Goal: Task Accomplishment & Management: Use online tool/utility

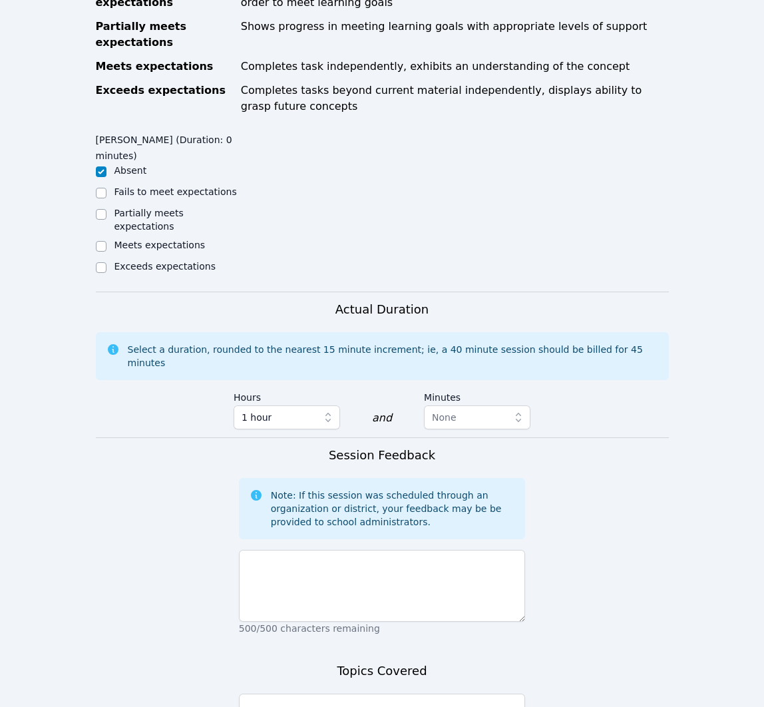
scroll to position [625, 0]
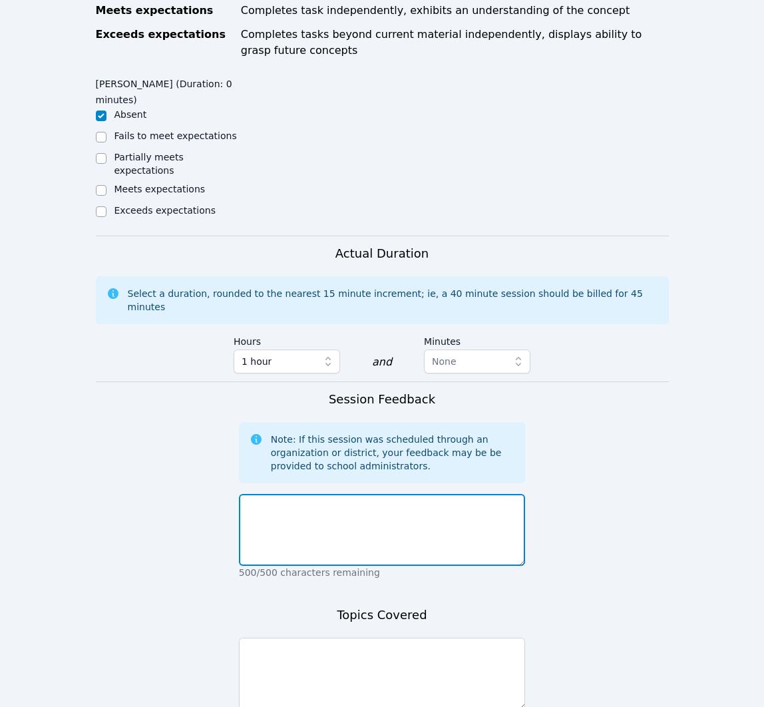
click at [368, 512] on textarea at bounding box center [382, 530] width 287 height 72
type textarea "S"
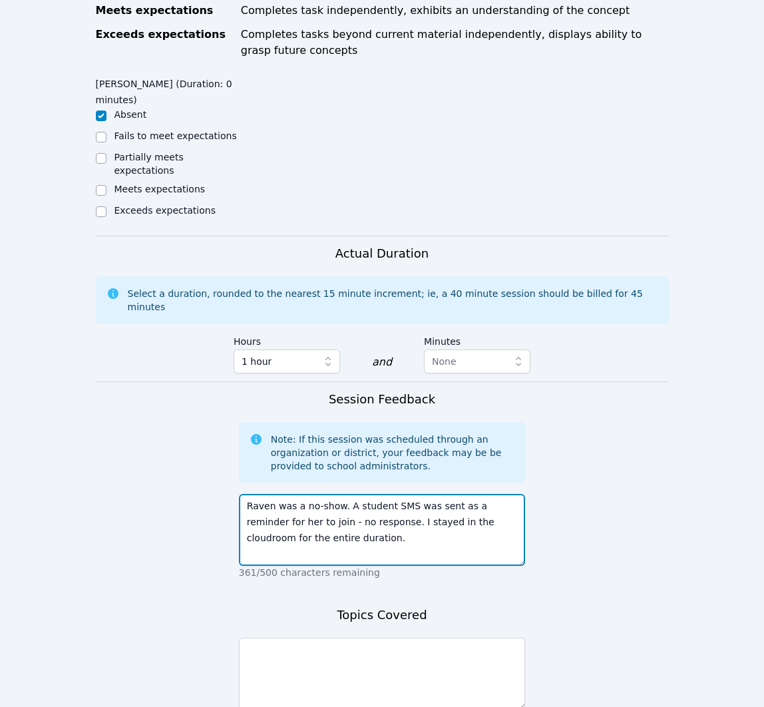
type textarea "Raven was a no-show. A student SMS was sent as a reminder for her to join - no …"
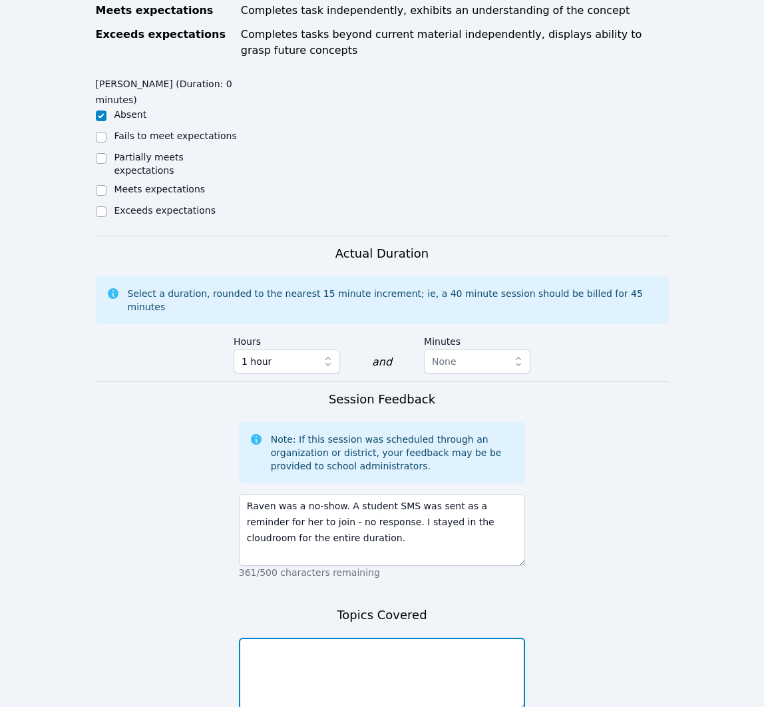
click at [363, 647] on textarea at bounding box center [382, 674] width 287 height 72
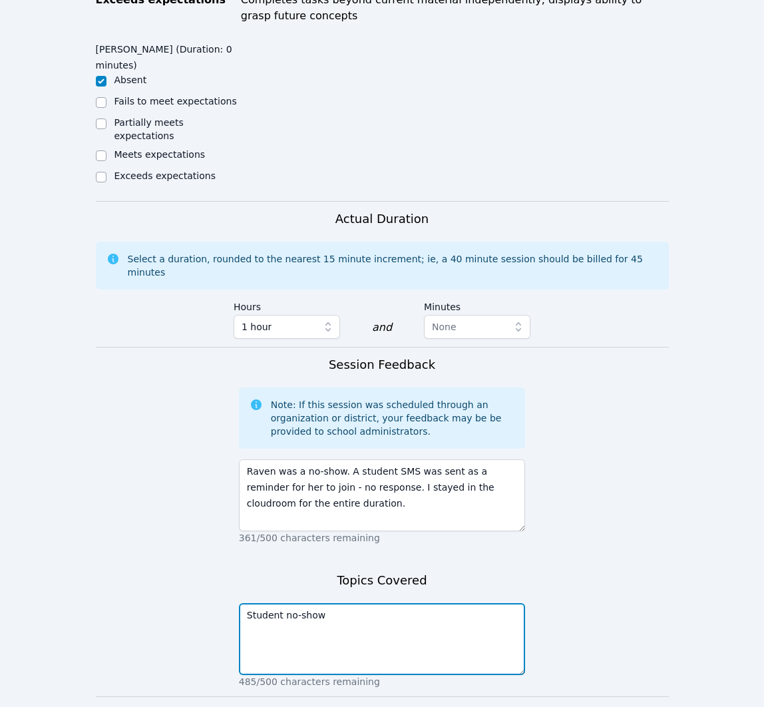
scroll to position [727, 0]
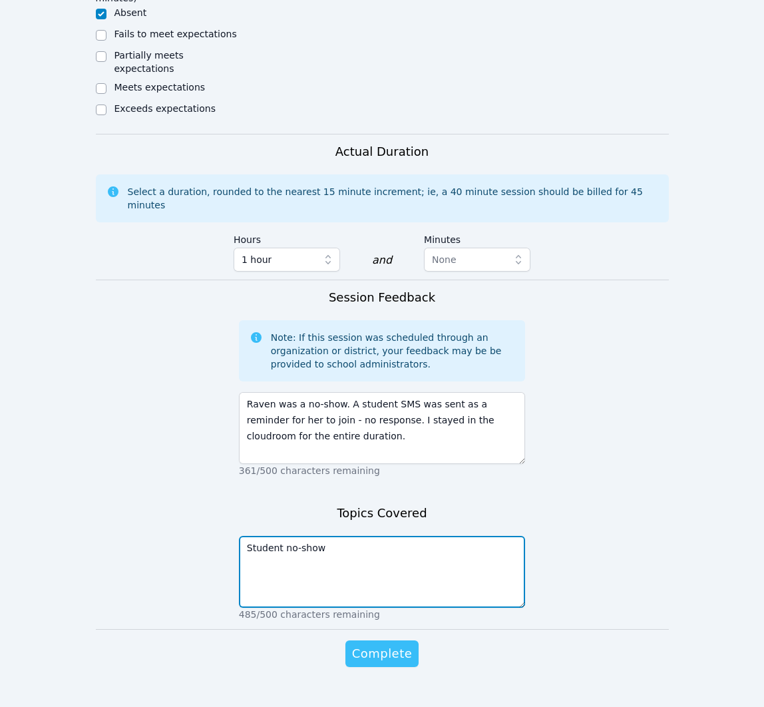
type textarea "Student no-show"
click at [380, 645] on span "Complete" at bounding box center [382, 654] width 60 height 19
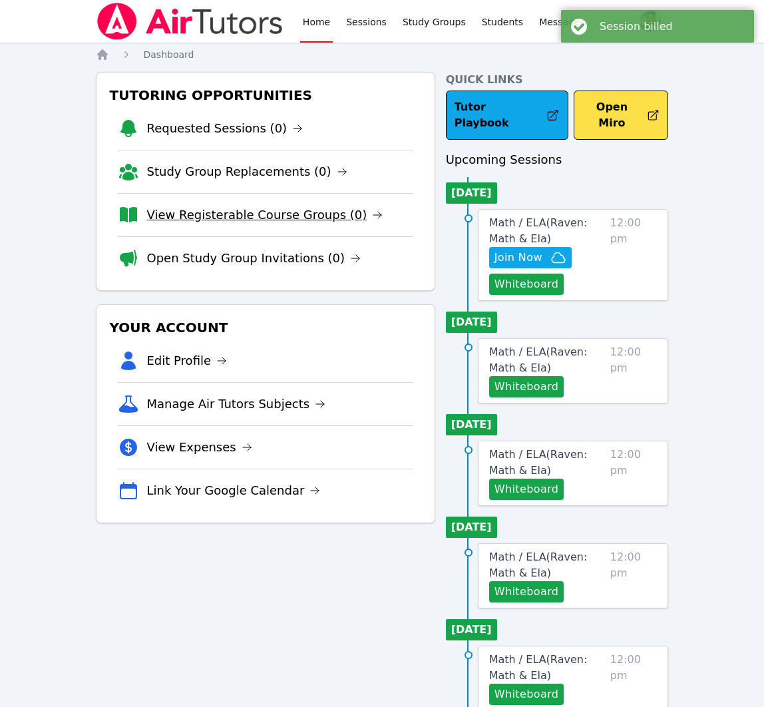
click at [312, 211] on link "View Registerable Course Groups (0)" at bounding box center [265, 215] width 236 height 19
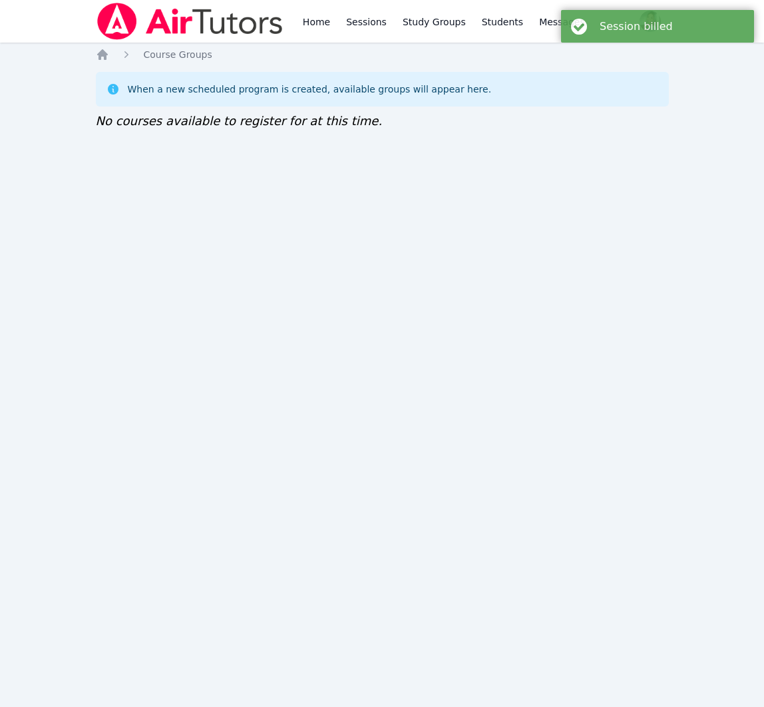
click at [113, 61] on ol "Home Course Groups" at bounding box center [154, 54] width 117 height 13
click at [108, 55] on icon "Breadcrumb" at bounding box center [102, 54] width 13 height 13
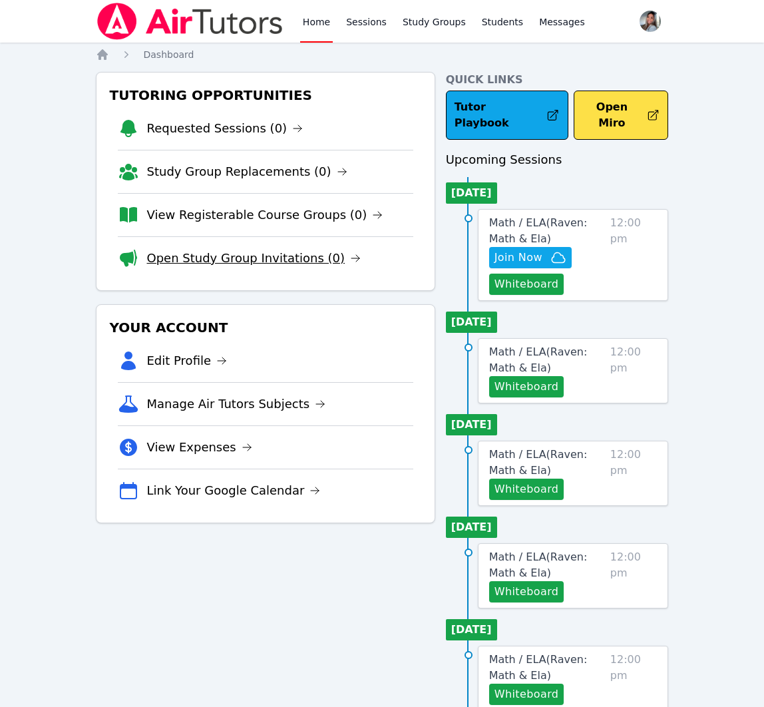
click at [260, 257] on link "Open Study Group Invitations (0)" at bounding box center [254, 258] width 214 height 19
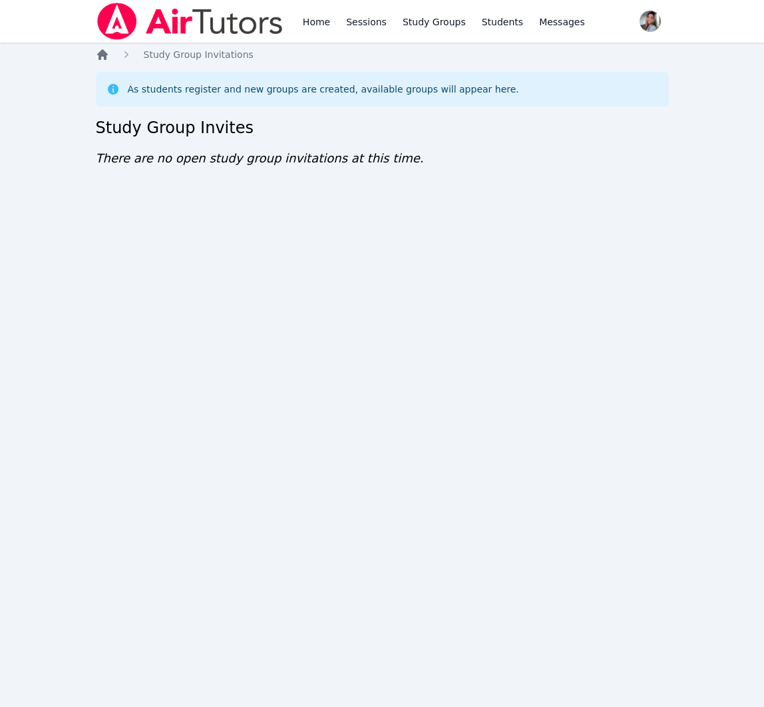
click at [102, 55] on icon "Breadcrumb" at bounding box center [102, 54] width 11 height 11
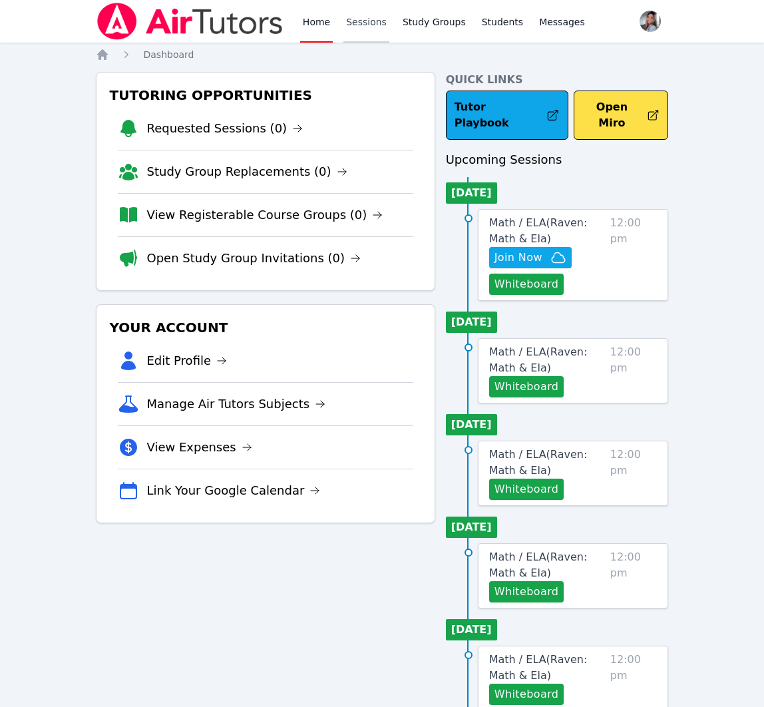
click at [371, 25] on link "Sessions" at bounding box center [367, 21] width 46 height 43
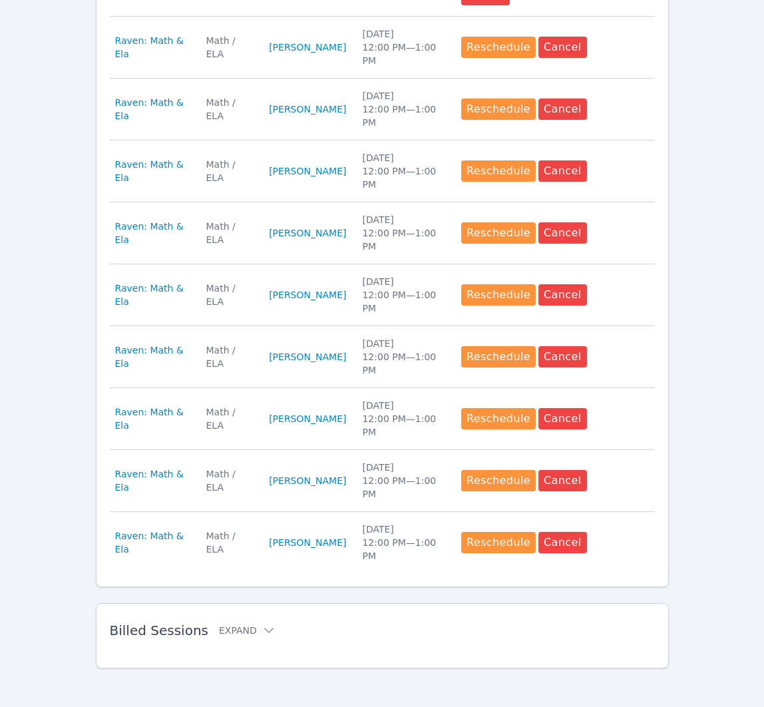
scroll to position [539, 0]
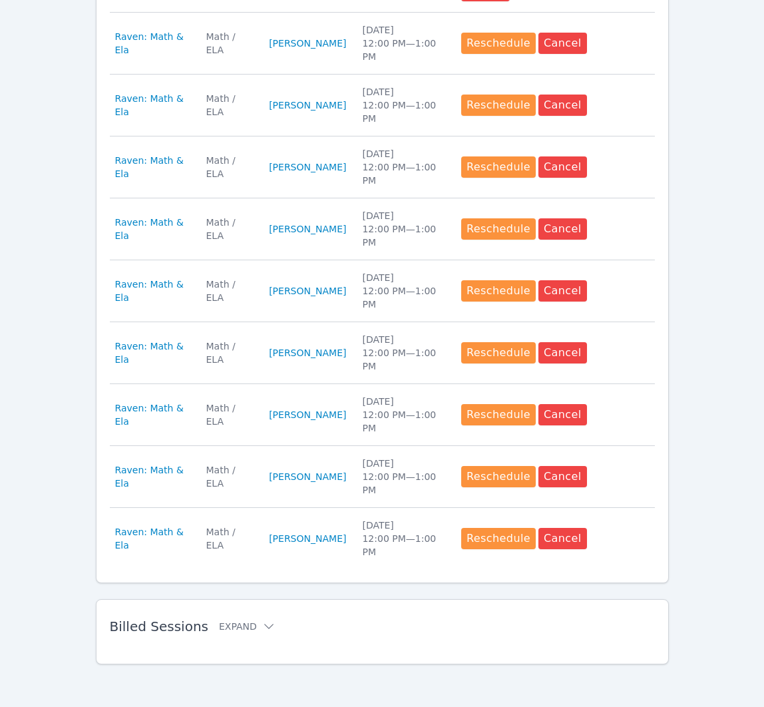
drag, startPoint x: 245, startPoint y: 617, endPoint x: 239, endPoint y: 624, distance: 9.0
click at [245, 617] on div "Billed Sessions Expand" at bounding box center [361, 626] width 503 height 37
click at [239, 624] on button "Expand" at bounding box center [247, 626] width 57 height 13
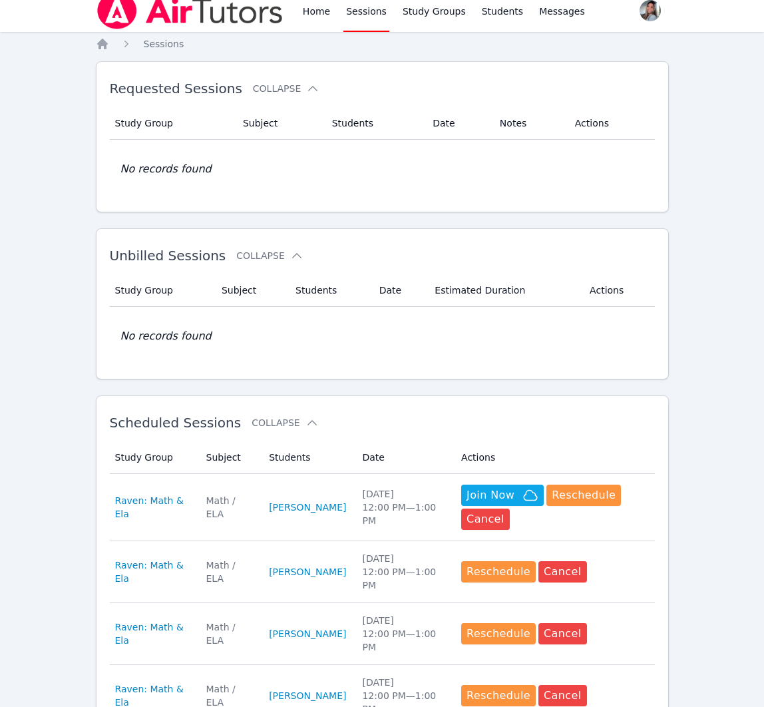
scroll to position [0, 0]
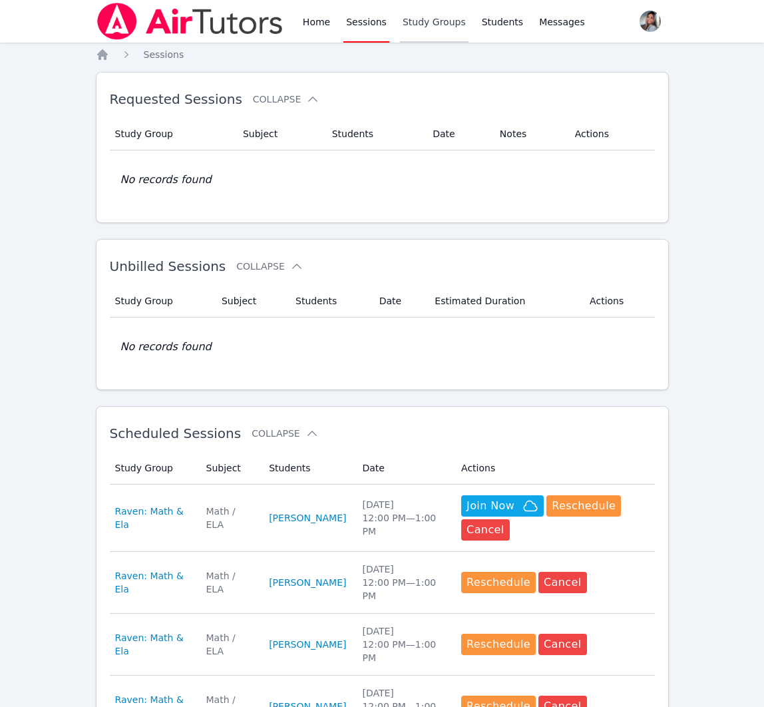
click at [450, 27] on link "Study Groups" at bounding box center [434, 21] width 69 height 43
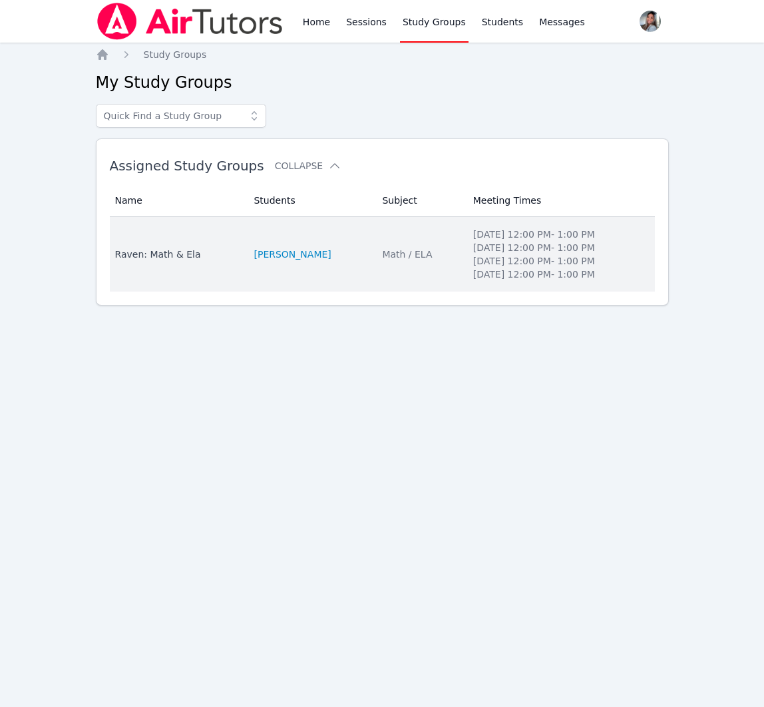
click at [338, 277] on td "Students [PERSON_NAME]" at bounding box center [310, 254] width 129 height 75
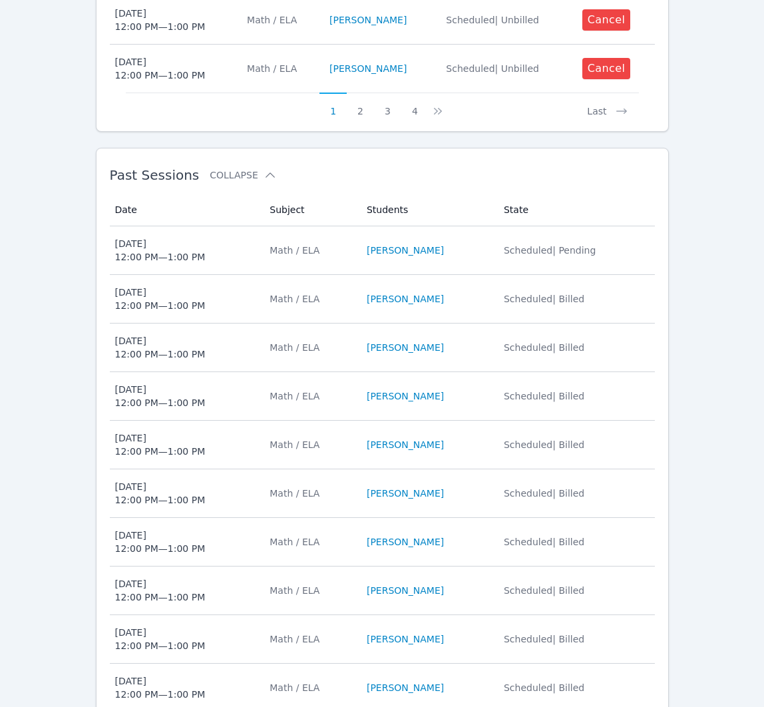
scroll to position [850, 0]
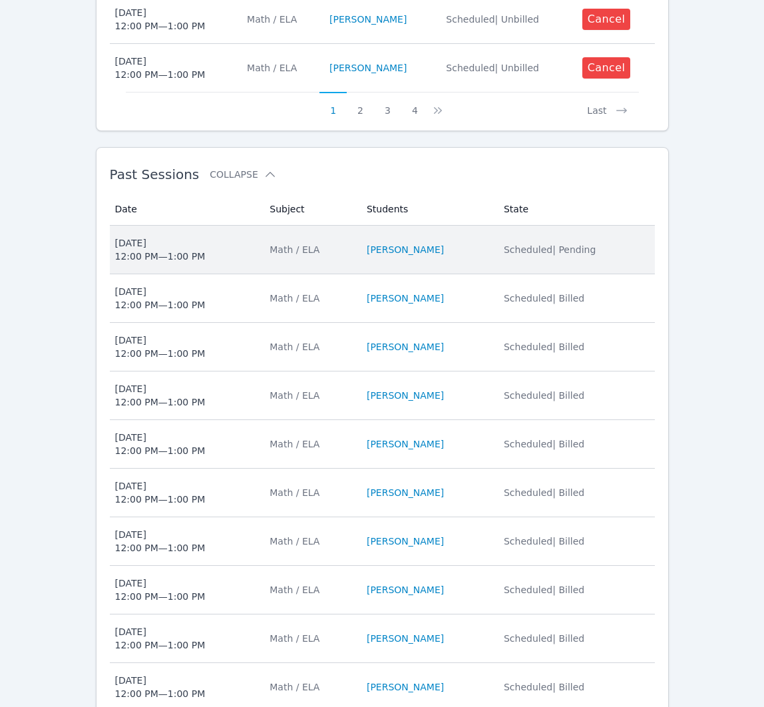
click at [358, 244] on td "Subject Math / ELA" at bounding box center [310, 250] width 97 height 49
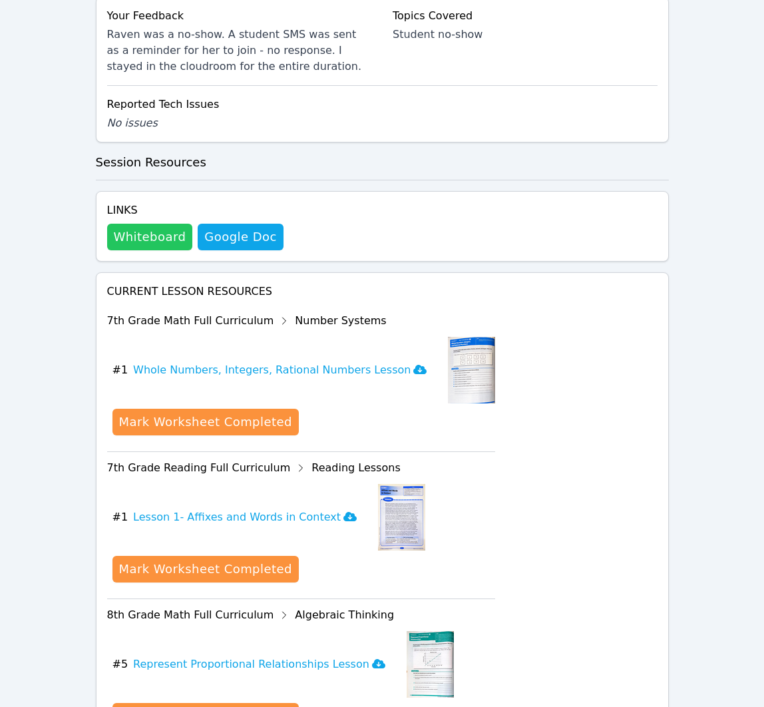
scroll to position [608, 0]
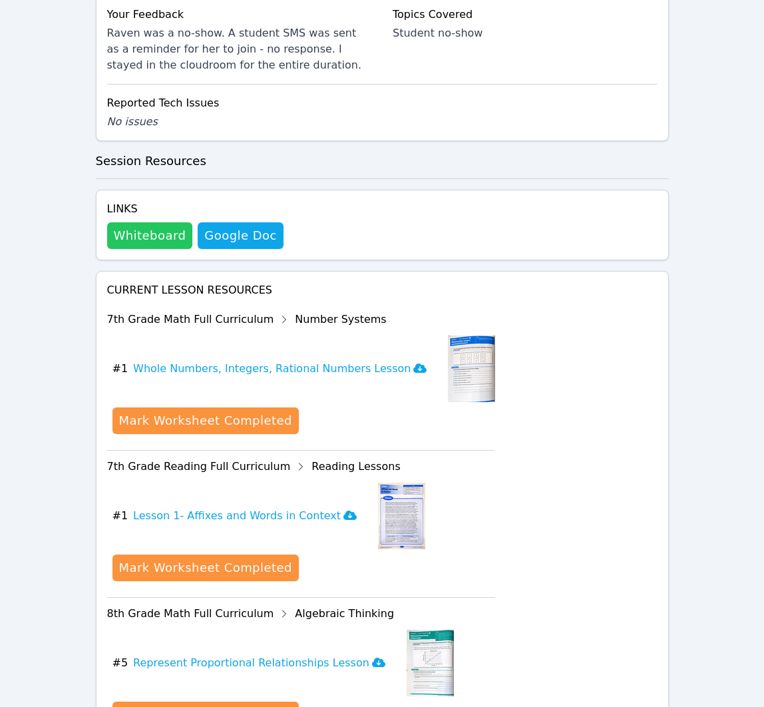
click at [163, 222] on button "Whiteboard" at bounding box center [150, 235] width 86 height 27
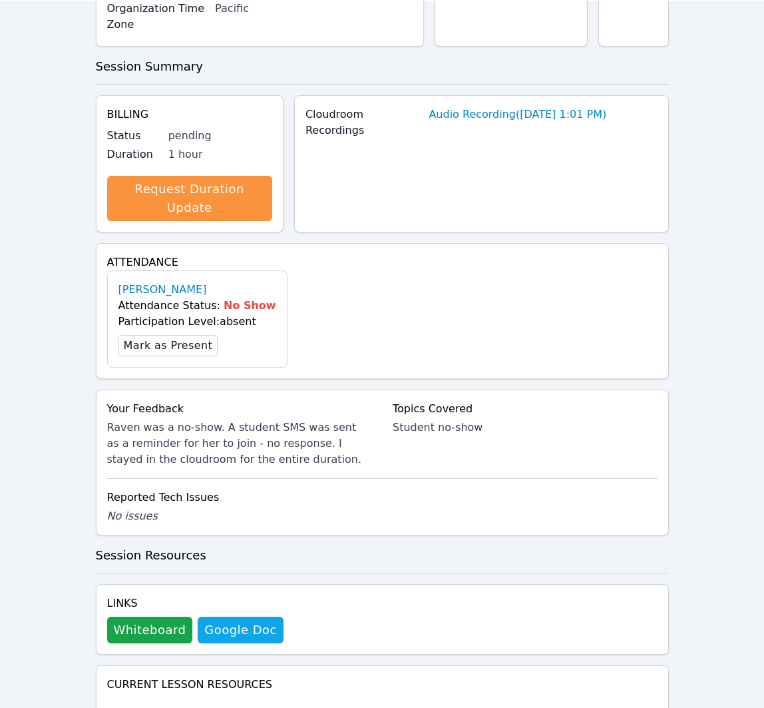
scroll to position [0, 0]
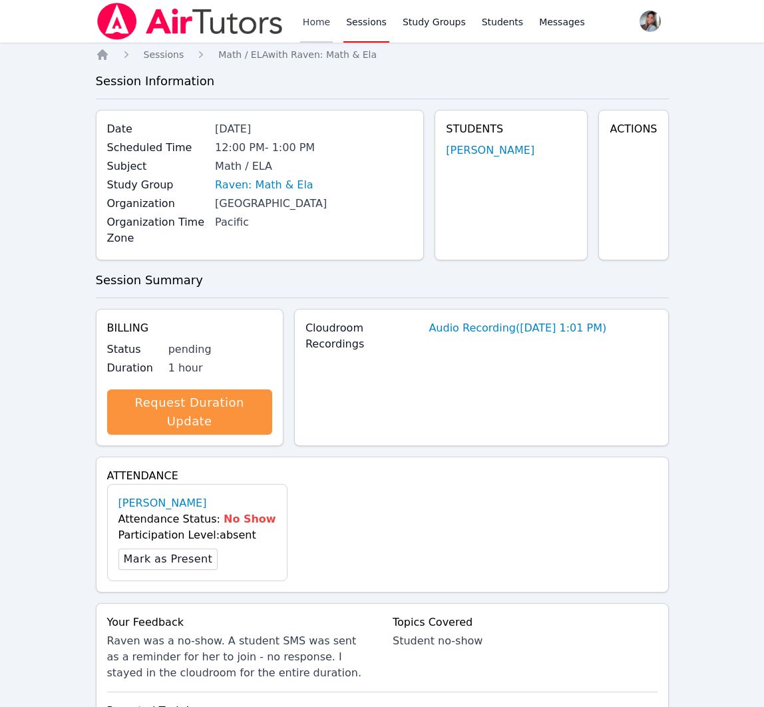
click at [314, 21] on link "Home" at bounding box center [316, 21] width 33 height 43
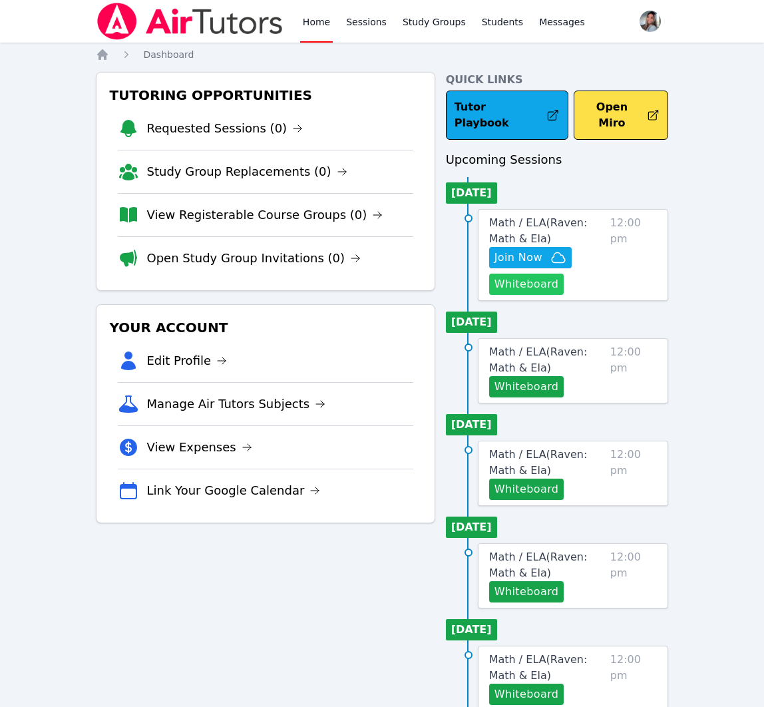
click at [555, 274] on button "Whiteboard" at bounding box center [526, 284] width 75 height 21
click at [535, 250] on span "Join Now" at bounding box center [519, 258] width 48 height 16
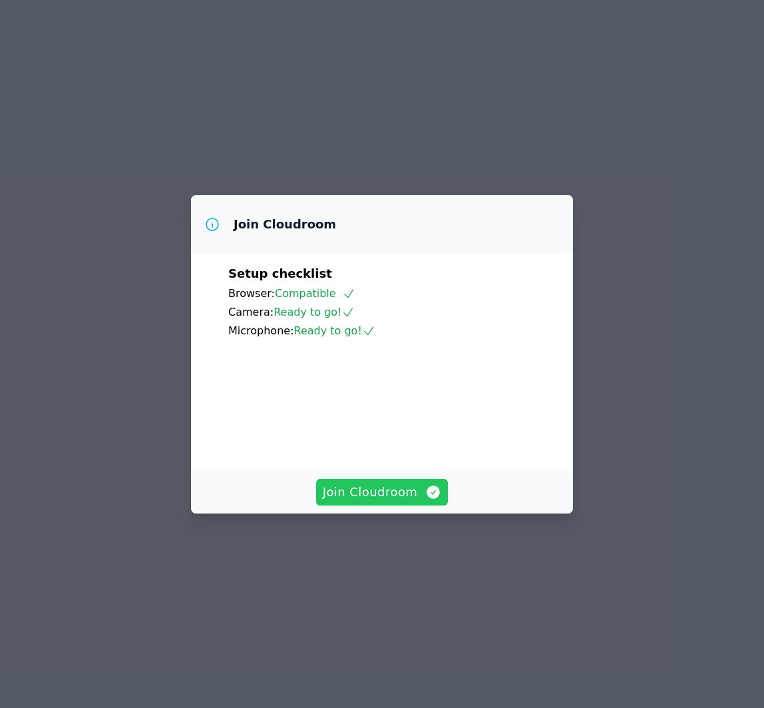
click at [388, 505] on button "Join Cloudroom" at bounding box center [382, 492] width 133 height 27
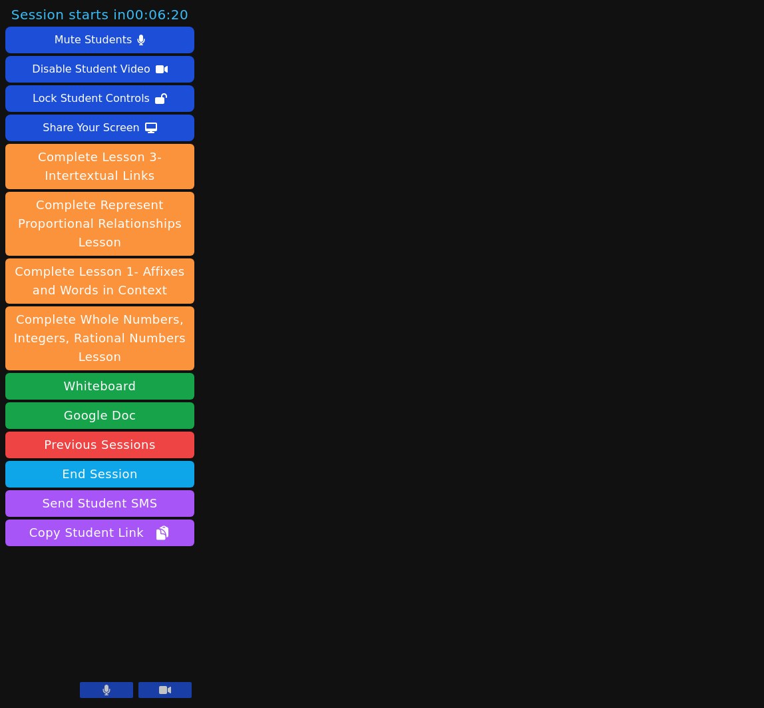
click at [120, 689] on button at bounding box center [106, 690] width 53 height 16
click at [109, 693] on icon at bounding box center [106, 690] width 13 height 11
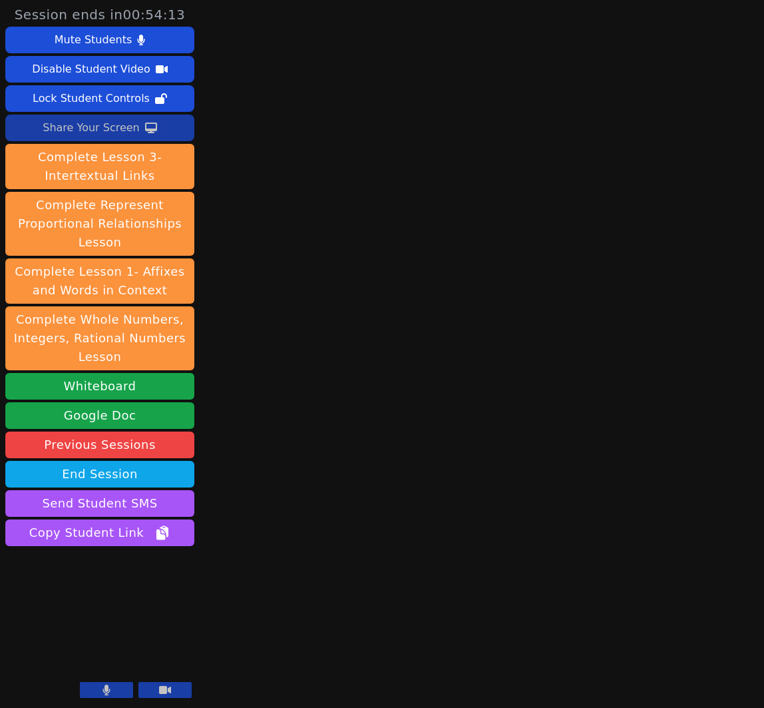
click at [129, 124] on div "Share Your Screen" at bounding box center [91, 127] width 97 height 21
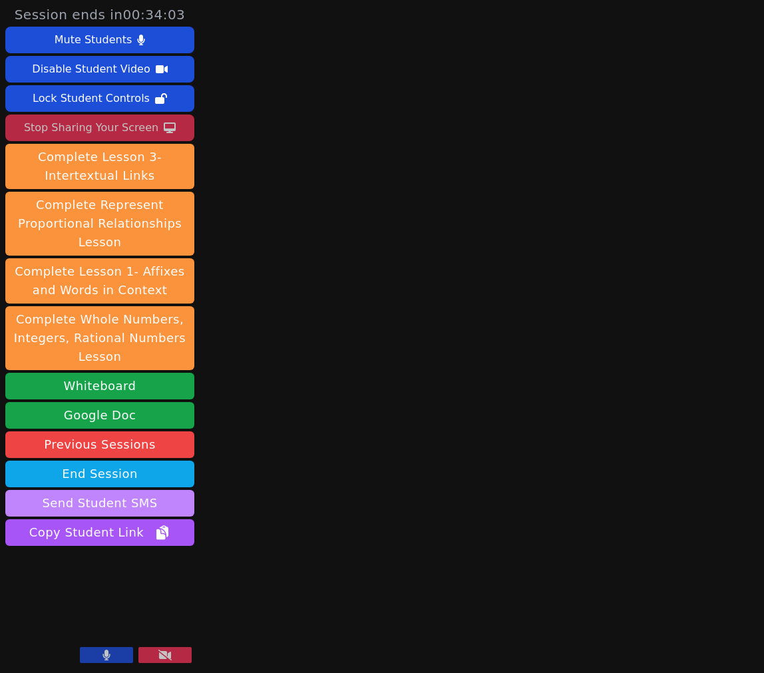
click at [83, 503] on button "Send Student SMS" at bounding box center [99, 503] width 189 height 27
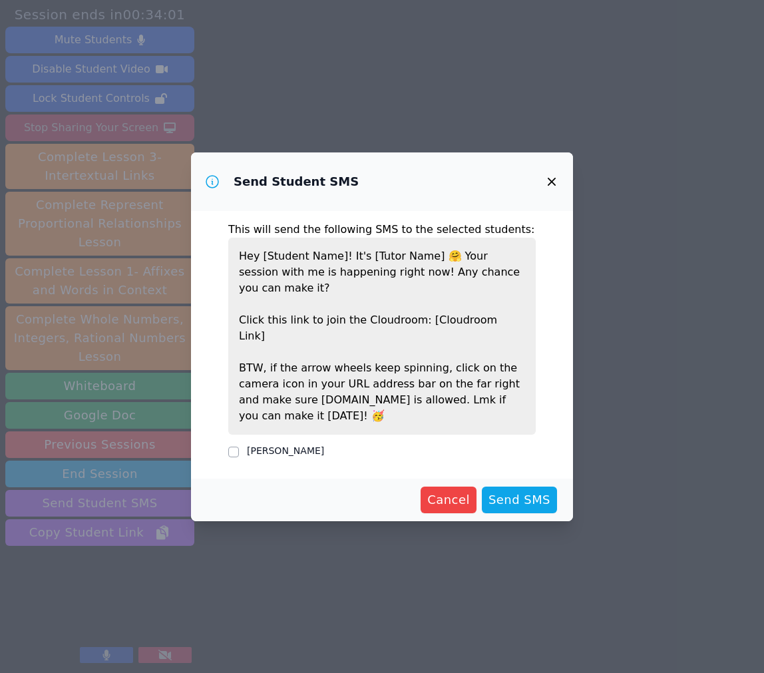
click at [276, 445] on label "[PERSON_NAME]" at bounding box center [285, 450] width 77 height 11
click at [239, 447] on input "[PERSON_NAME]" at bounding box center [233, 452] width 11 height 11
checkbox input "true"
click at [535, 501] on span "Send SMS" at bounding box center [520, 500] width 62 height 19
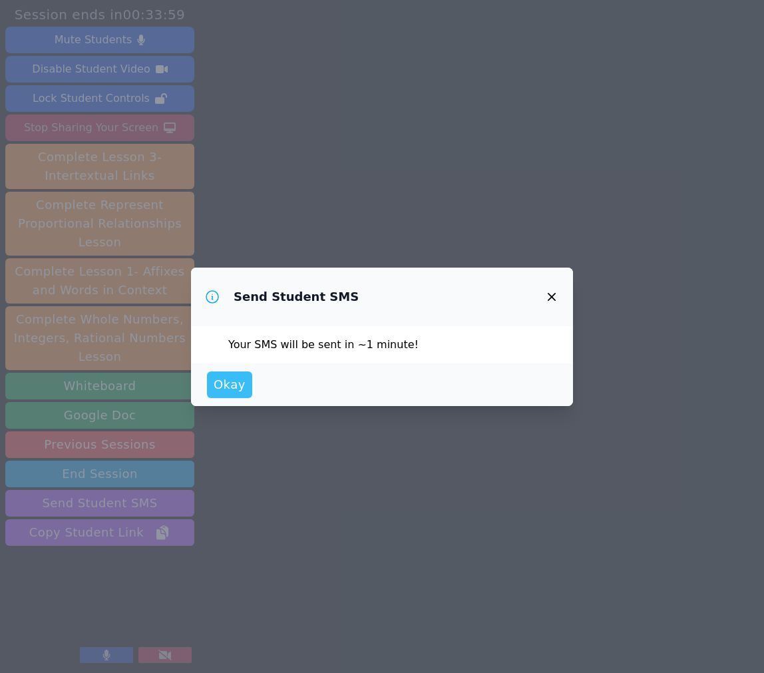
click at [226, 382] on span "Okay" at bounding box center [230, 385] width 32 height 19
